Goal: Check status: Check status

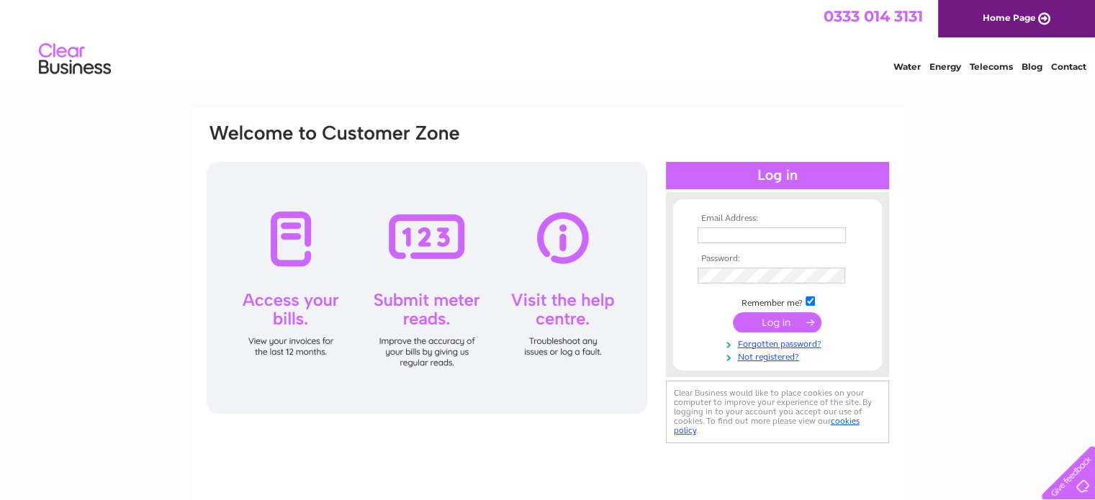
type input "kushjain59@hotmail.co.uk"
click at [772, 319] on input "submit" at bounding box center [777, 322] width 89 height 20
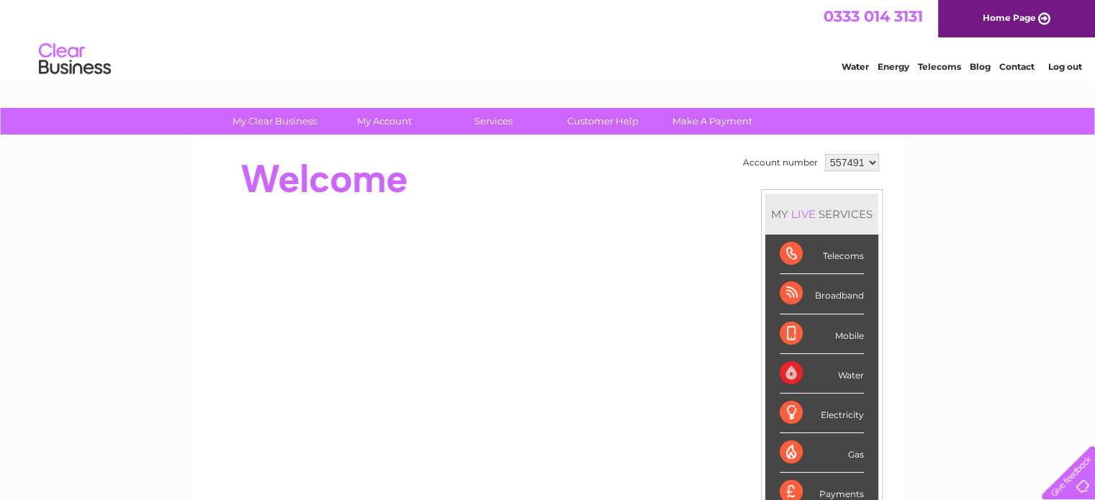
click at [869, 162] on select "557491 557493 902048 904079" at bounding box center [852, 162] width 54 height 17
select select "902048"
click at [825, 154] on select "557491 557493 902048 904079" at bounding box center [852, 162] width 54 height 17
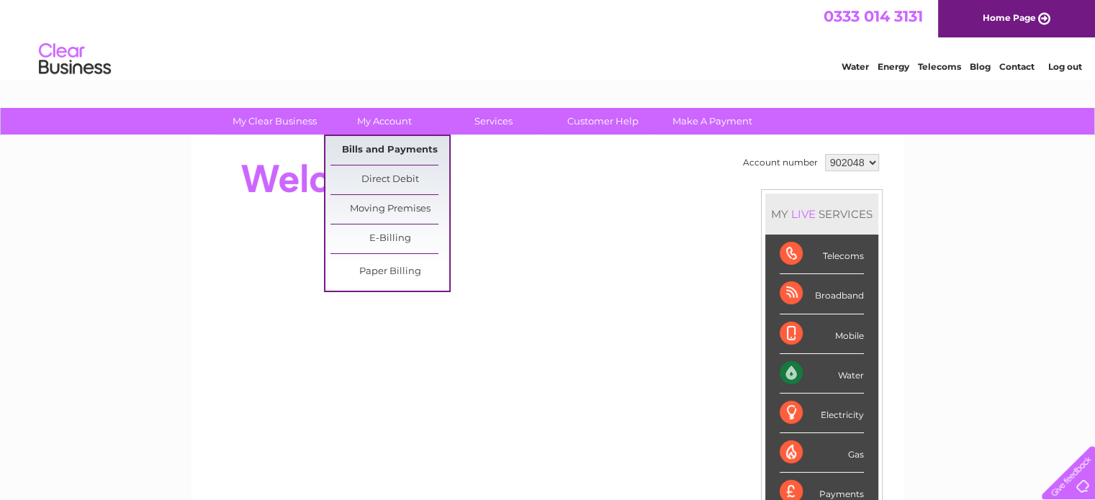
click at [384, 143] on link "Bills and Payments" at bounding box center [389, 150] width 119 height 29
